Goal: Information Seeking & Learning: Learn about a topic

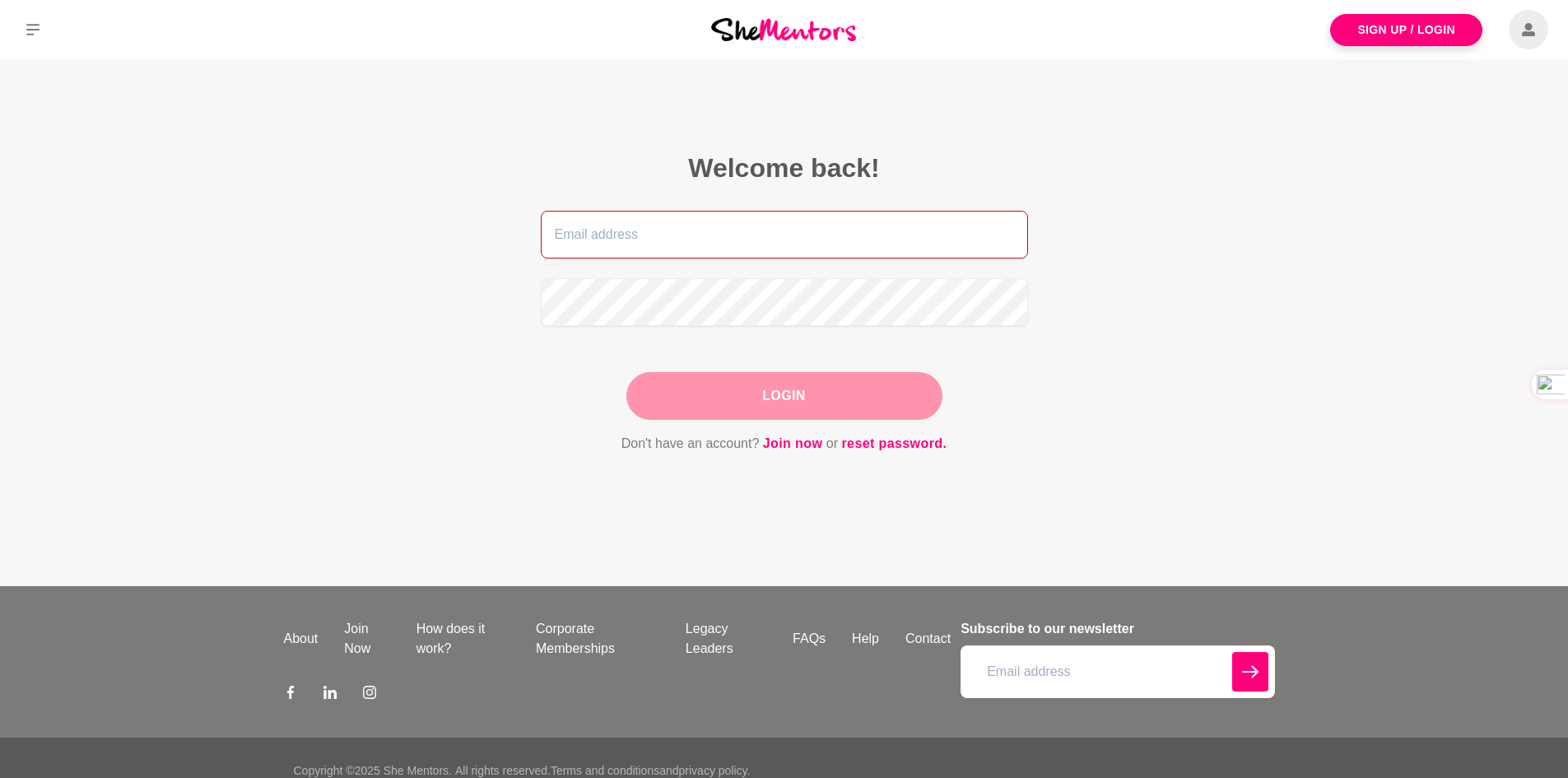
click at [609, 235] on input "email" at bounding box center [784, 235] width 487 height 48
type input "garrekarla@gmail.com"
click at [774, 400] on button "Login" at bounding box center [784, 396] width 316 height 48
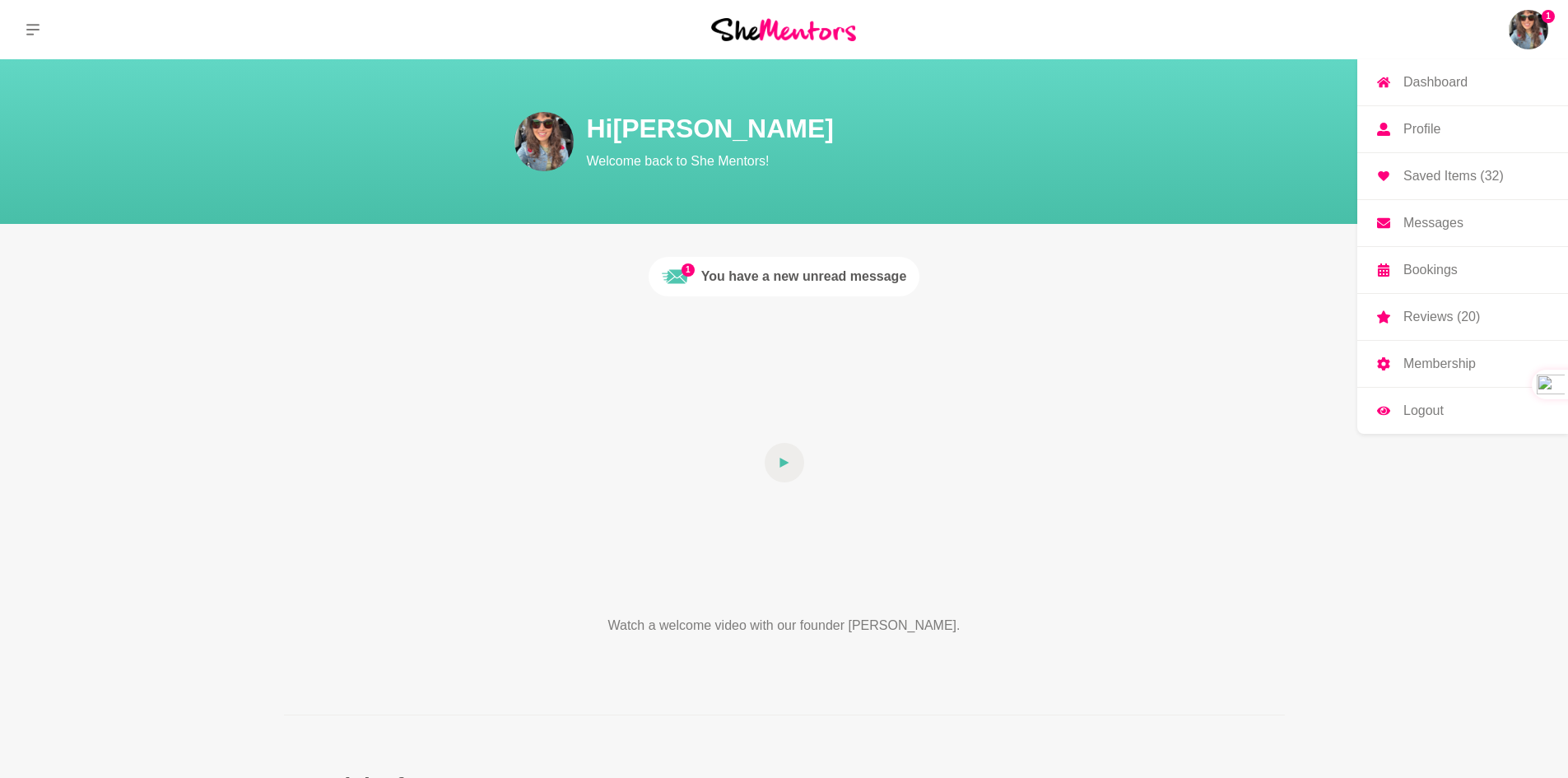
click at [1440, 170] on p "Saved Items (32)" at bounding box center [1454, 176] width 101 height 13
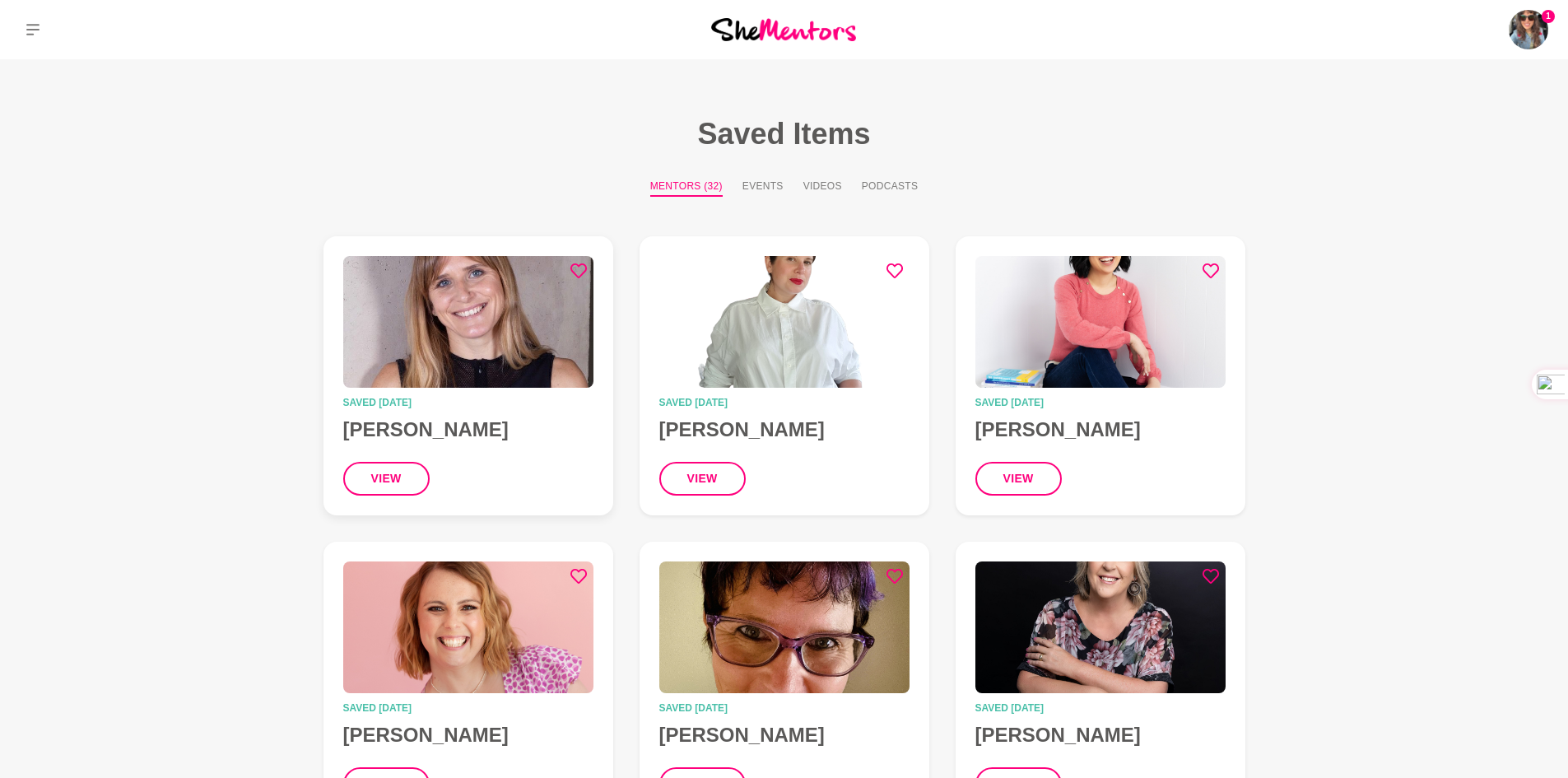
click at [425, 329] on img at bounding box center [468, 322] width 250 height 132
click at [1062, 316] on img at bounding box center [1100, 322] width 250 height 132
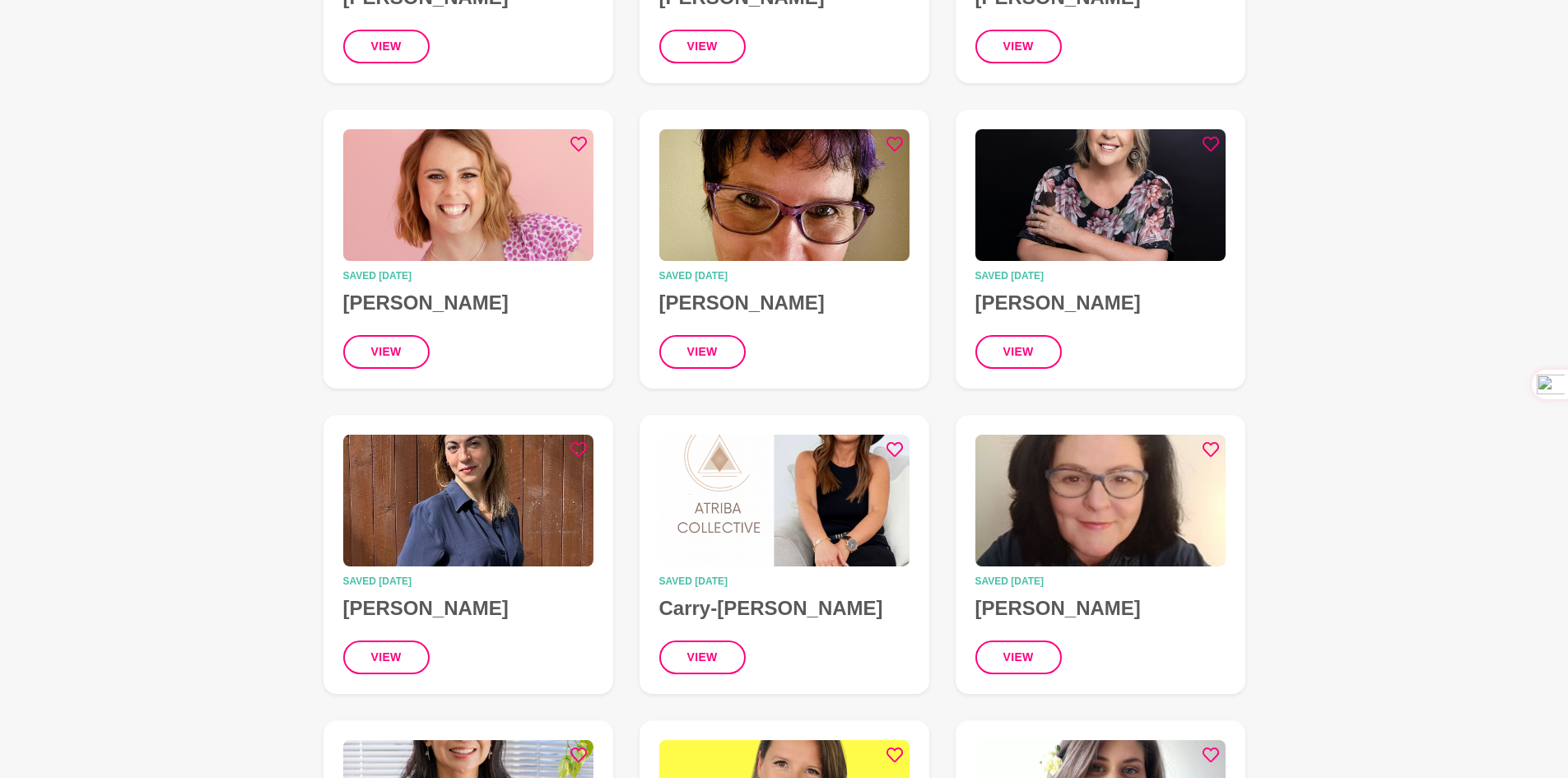
scroll to position [494, 0]
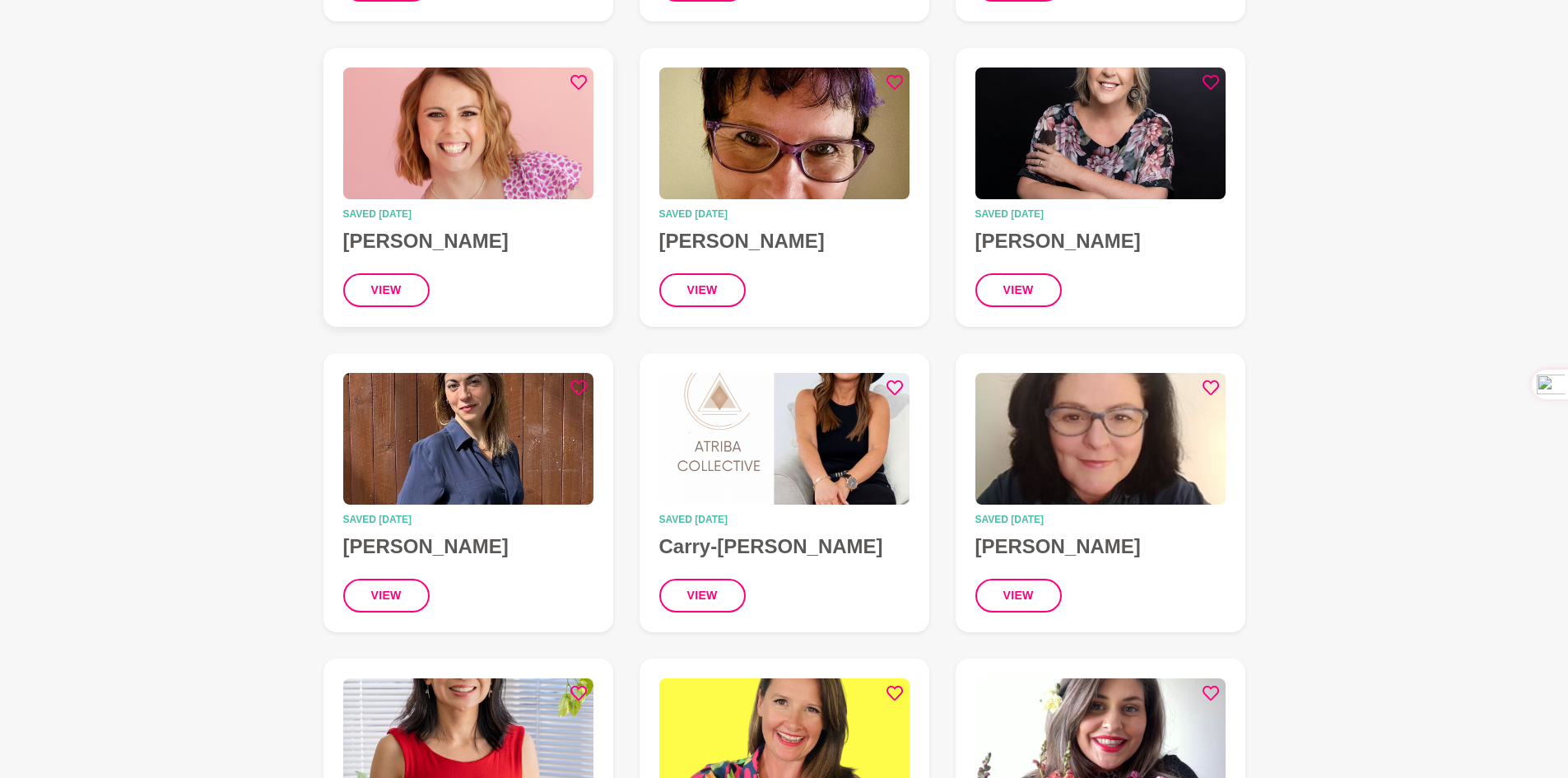
click at [442, 156] on img at bounding box center [468, 134] width 250 height 132
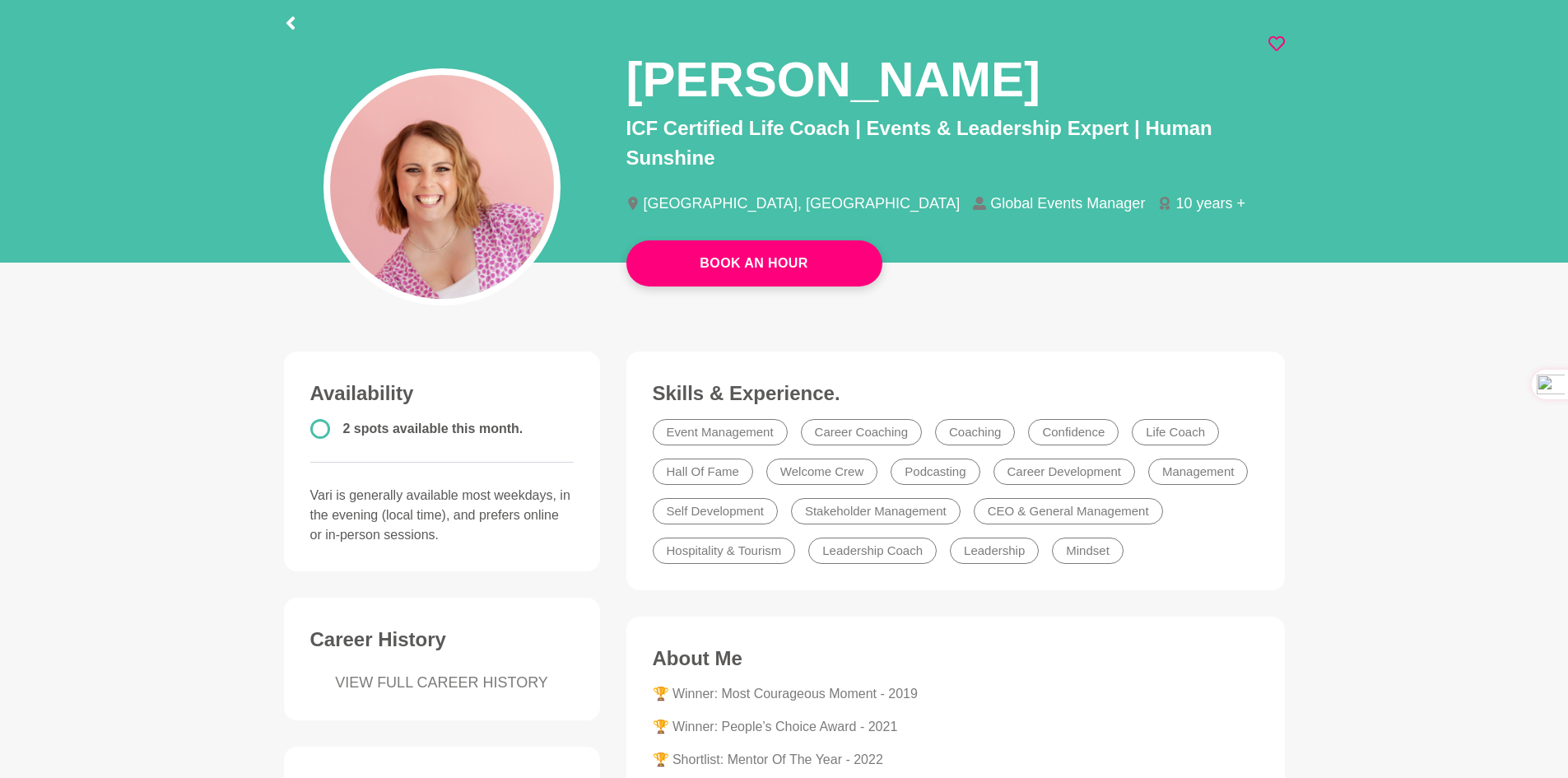
scroll to position [82, 0]
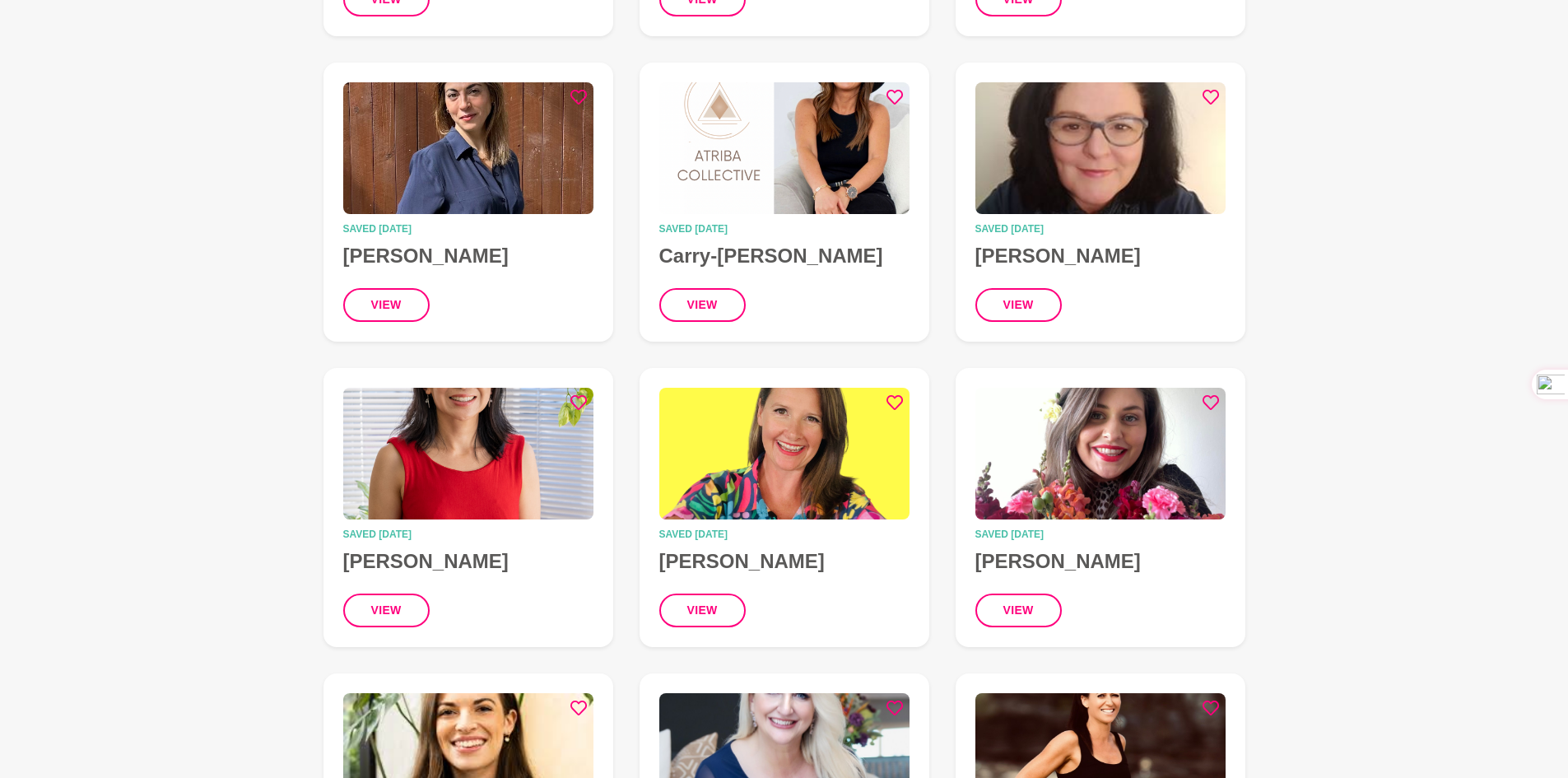
scroll to position [824, 0]
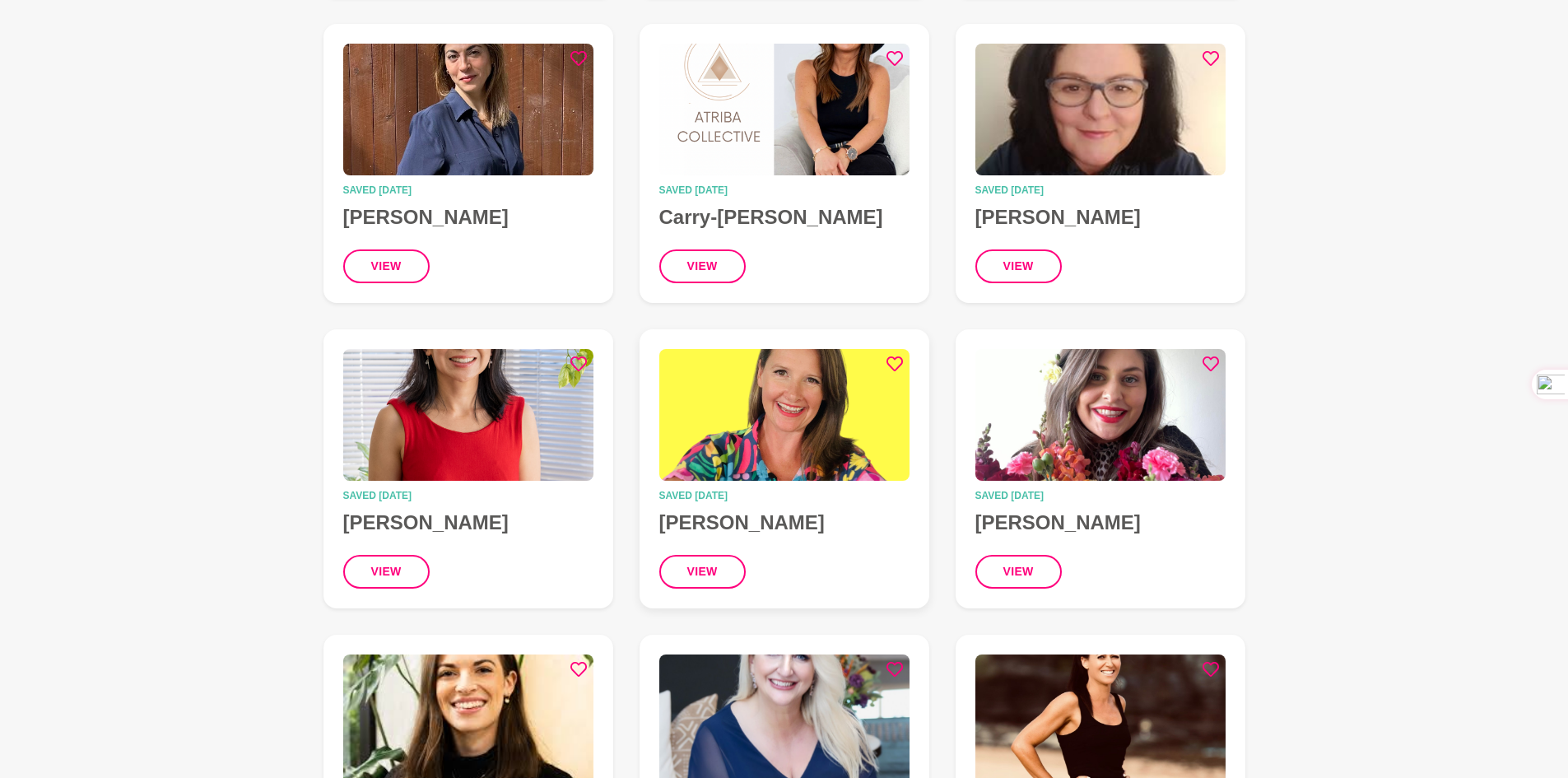
click at [713, 428] on img at bounding box center [784, 415] width 250 height 132
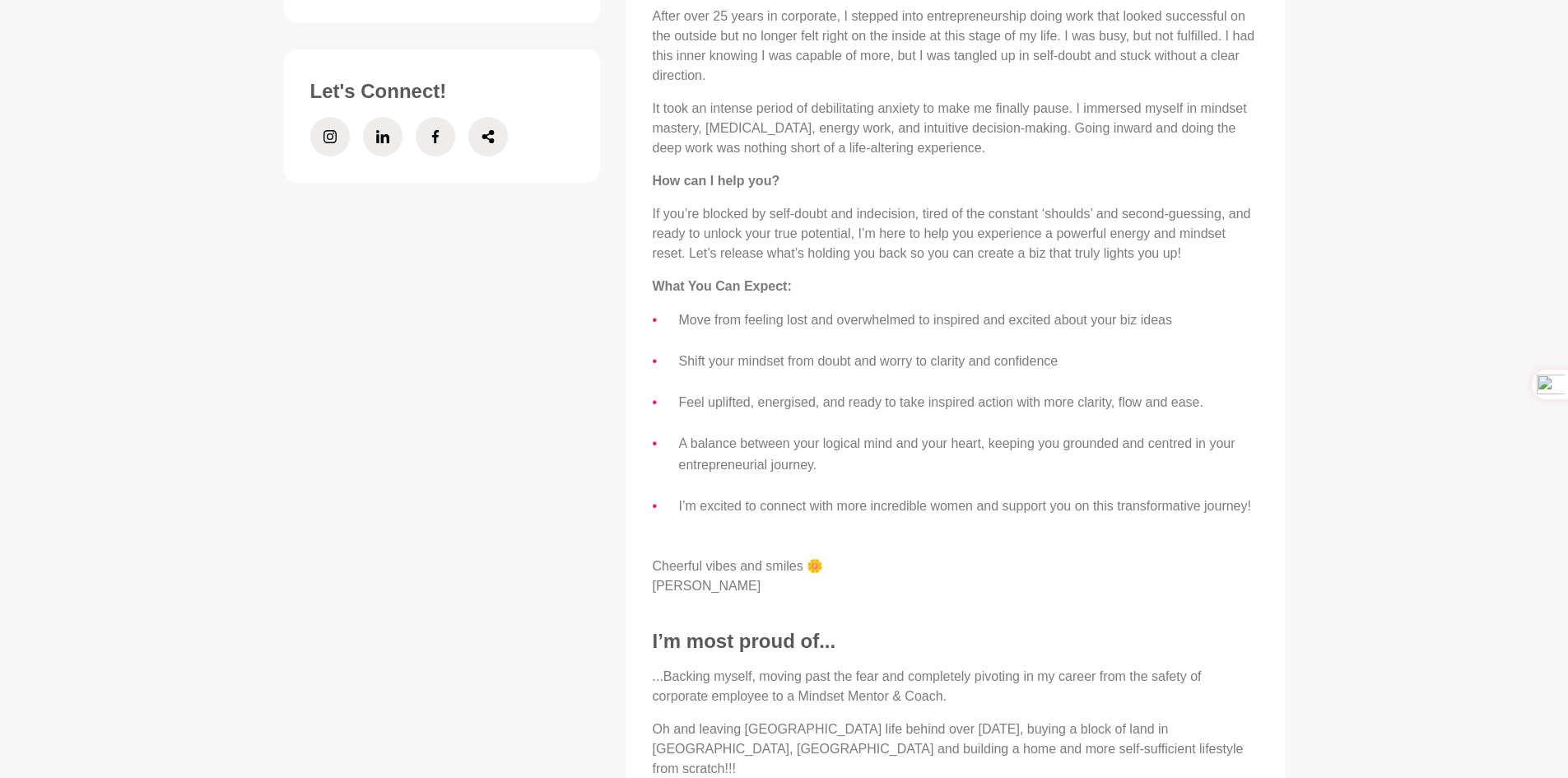
scroll to position [824, 0]
